Goal: Find specific page/section: Find specific page/section

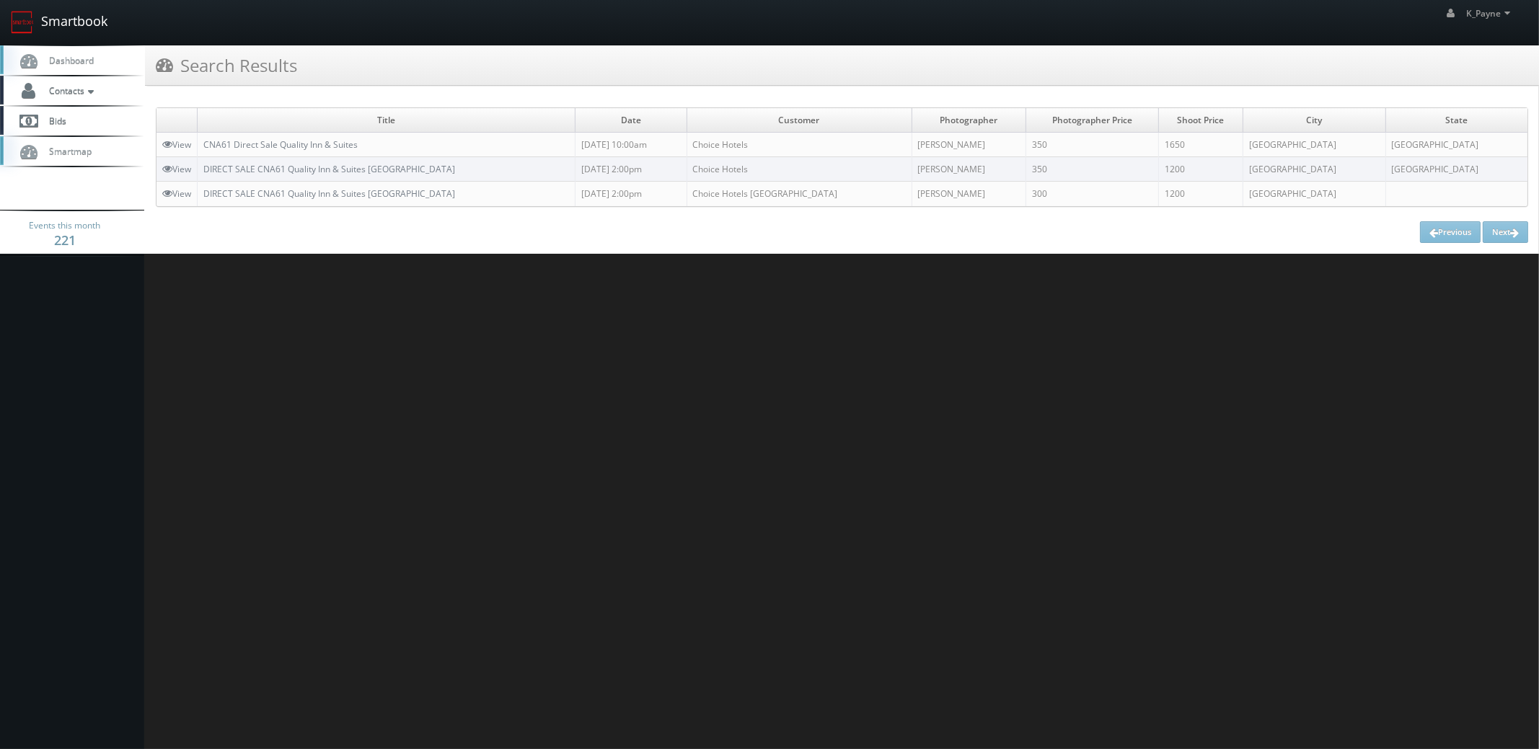
click at [58, 24] on link "Smartbook" at bounding box center [59, 22] width 118 height 45
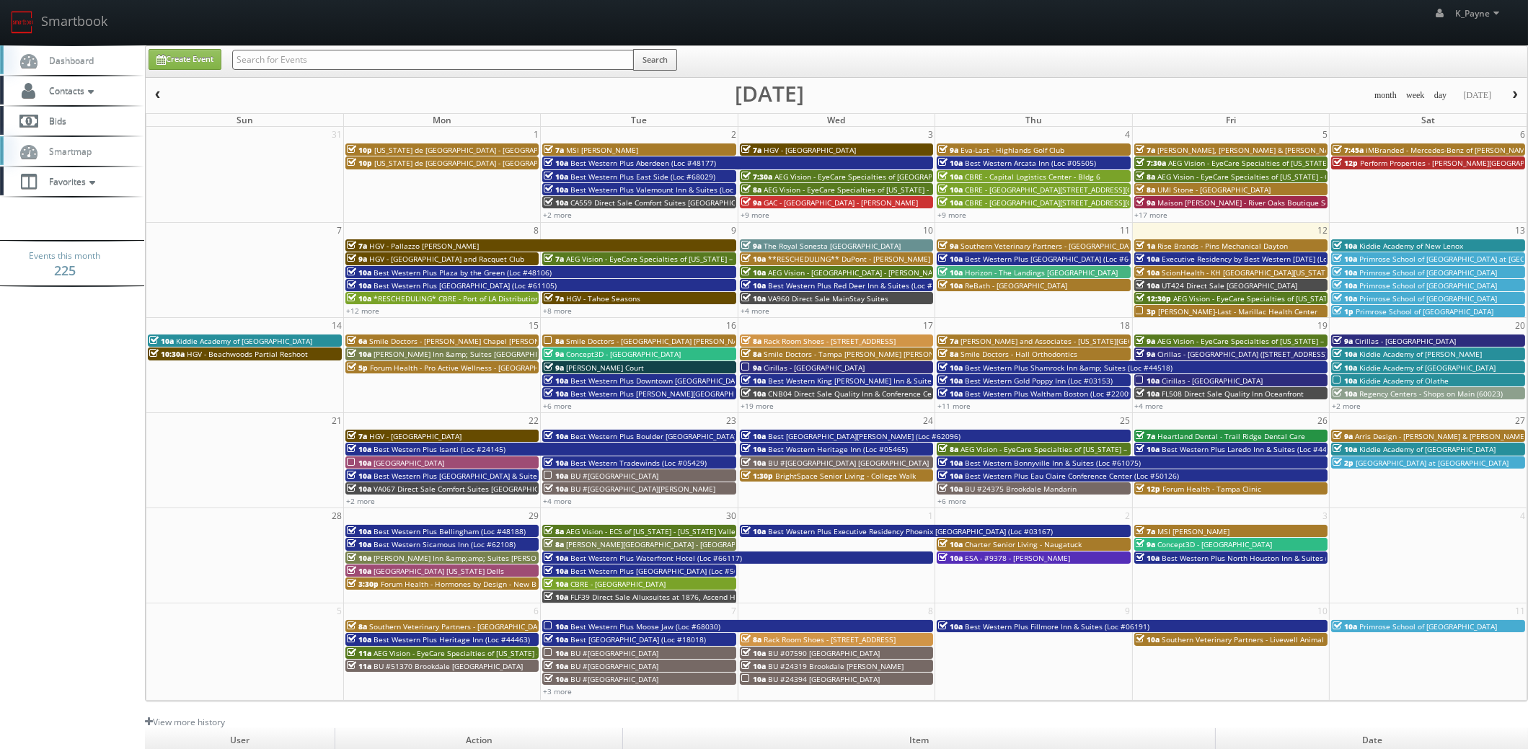
click at [335, 57] on input "text" at bounding box center [433, 60] width 402 height 20
type input "anaheim"
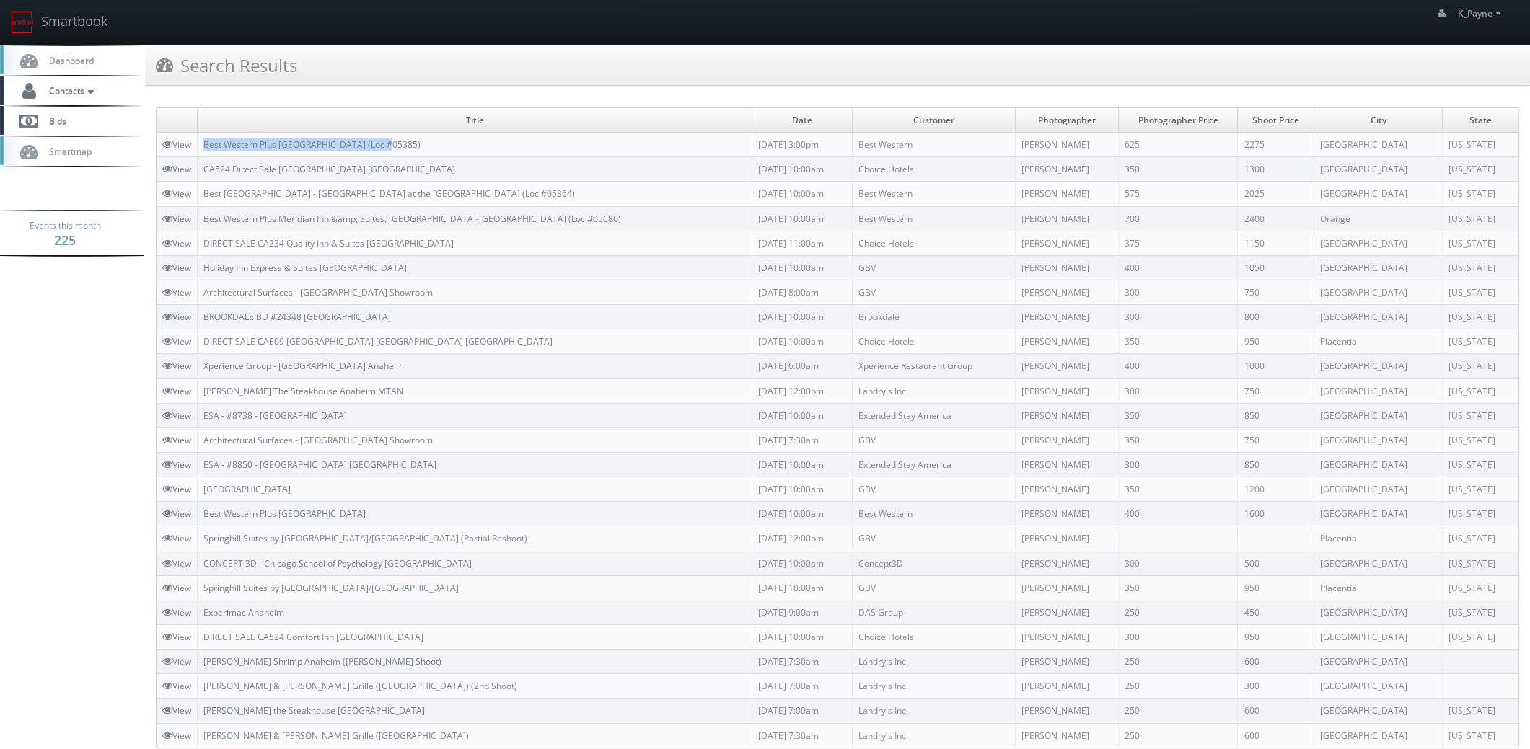
drag, startPoint x: 404, startPoint y: 141, endPoint x: 199, endPoint y: 151, distance: 205.1
click at [199, 151] on td "Best Western Plus Anaheim Inn (Loc #05385)" at bounding box center [475, 145] width 555 height 25
copy link "Best Western Plus Anaheim Inn (Loc #05385)"
